Goal: Navigation & Orientation: Find specific page/section

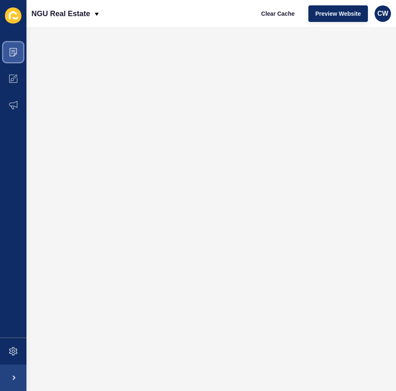
click at [17, 44] on span at bounding box center [13, 52] width 26 height 26
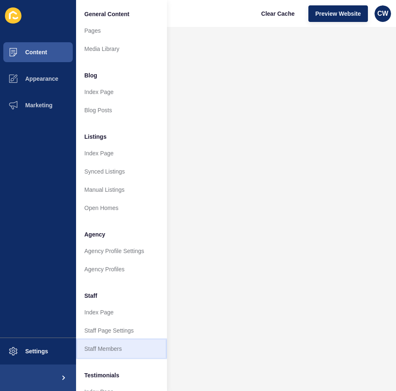
click at [103, 340] on link "Staff Members" at bounding box center [121, 348] width 91 height 18
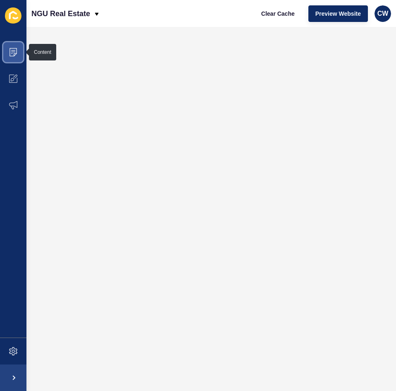
click at [13, 51] on icon at bounding box center [13, 52] width 8 height 8
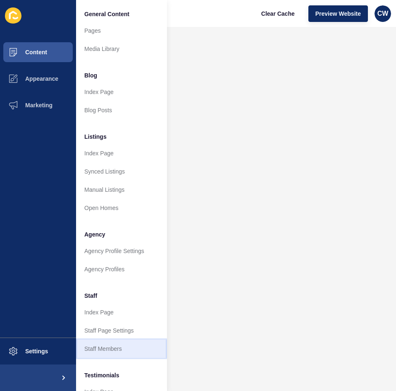
click at [135, 346] on link "Staff Members" at bounding box center [121, 348] width 91 height 18
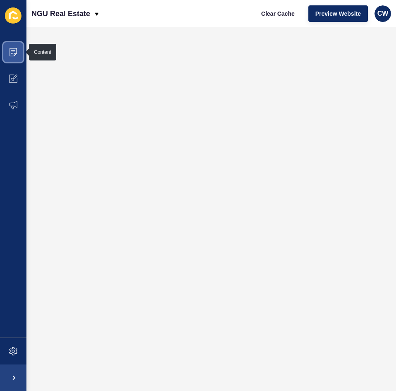
click at [8, 50] on span at bounding box center [13, 52] width 26 height 26
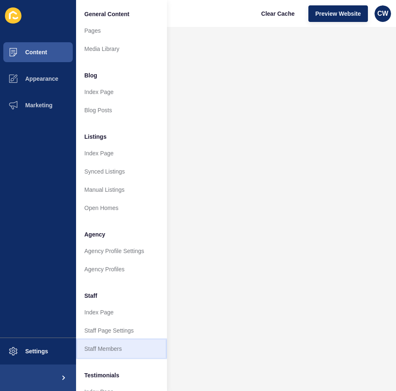
click at [109, 346] on link "Staff Members" at bounding box center [121, 348] width 91 height 18
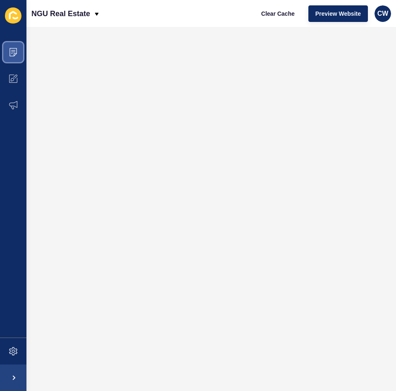
drag, startPoint x: 15, startPoint y: 54, endPoint x: 16, endPoint y: 60, distance: 6.2
click at [16, 53] on icon at bounding box center [13, 52] width 8 height 8
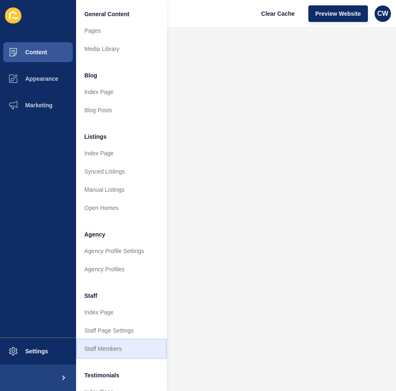
click at [130, 352] on link "Staff Members" at bounding box center [121, 348] width 91 height 18
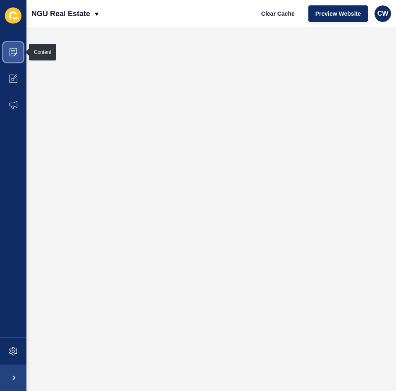
click at [15, 53] on icon at bounding box center [13, 52] width 8 height 8
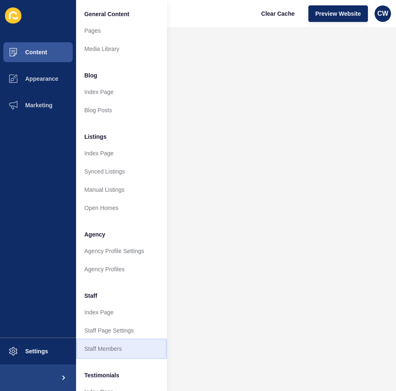
click at [130, 342] on link "Staff Members" at bounding box center [121, 348] width 91 height 18
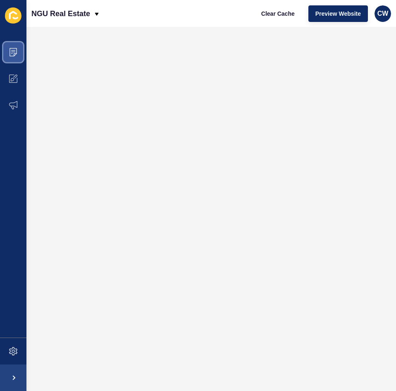
click at [14, 54] on icon at bounding box center [13, 52] width 8 height 8
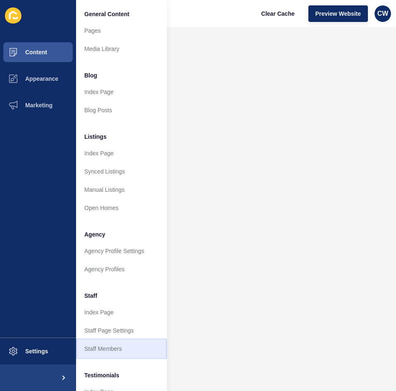
click at [141, 352] on link "Staff Members" at bounding box center [121, 348] width 91 height 18
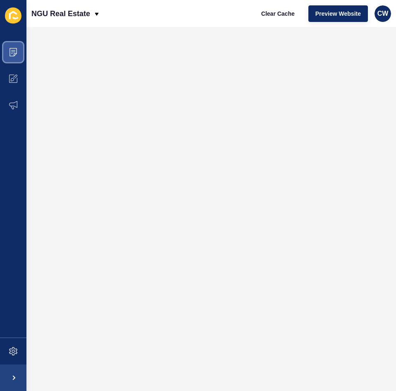
click at [13, 49] on icon at bounding box center [13, 52] width 8 height 8
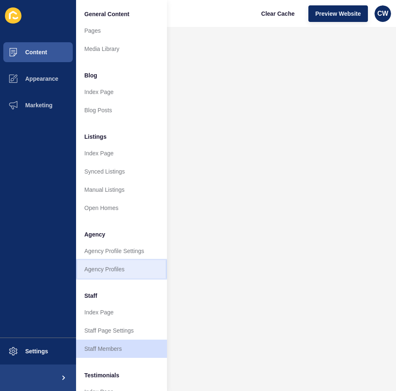
click at [109, 270] on link "Agency Profiles" at bounding box center [121, 269] width 91 height 18
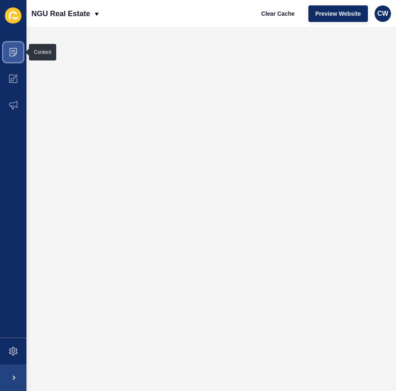
click at [17, 50] on icon at bounding box center [13, 52] width 8 height 8
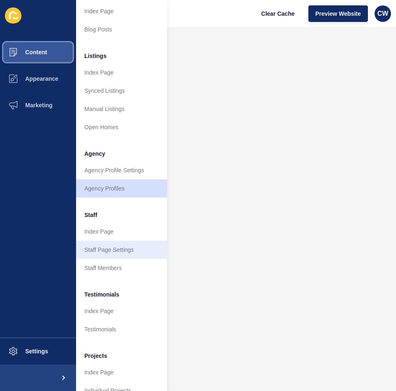
scroll to position [83, 0]
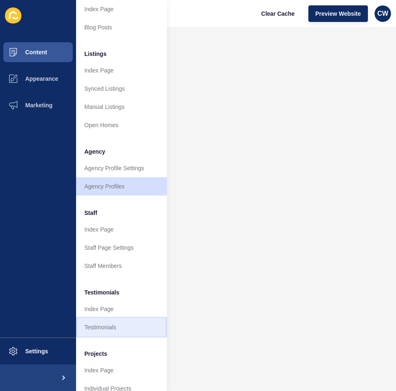
click at [129, 321] on link "Testimonials" at bounding box center [121, 327] width 91 height 18
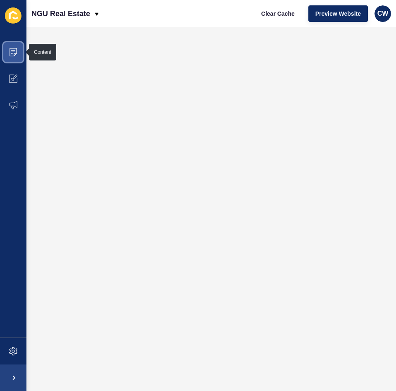
click at [18, 57] on span at bounding box center [13, 52] width 26 height 26
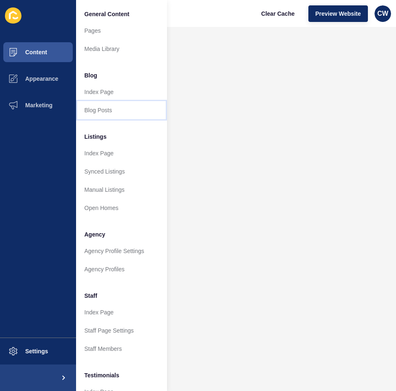
click at [125, 107] on link "Blog Posts" at bounding box center [121, 110] width 91 height 18
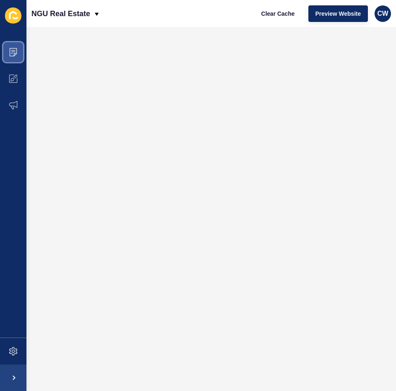
click at [16, 51] on icon at bounding box center [13, 52] width 8 height 8
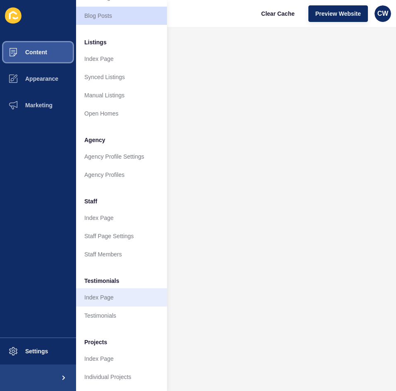
scroll to position [101, 0]
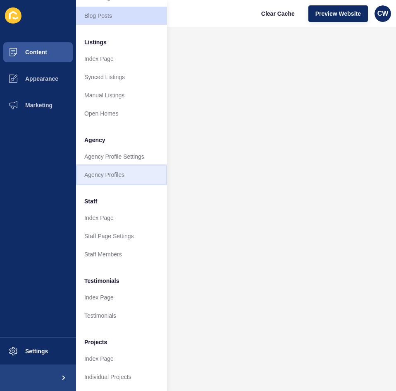
click at [117, 171] on link "Agency Profiles" at bounding box center [121, 175] width 91 height 18
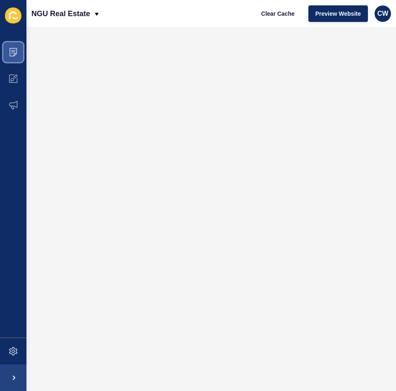
click at [14, 51] on icon at bounding box center [13, 52] width 8 height 8
click at [284, 16] on span "Clear Cache" at bounding box center [279, 14] width 34 height 8
